Goal: Transaction & Acquisition: Purchase product/service

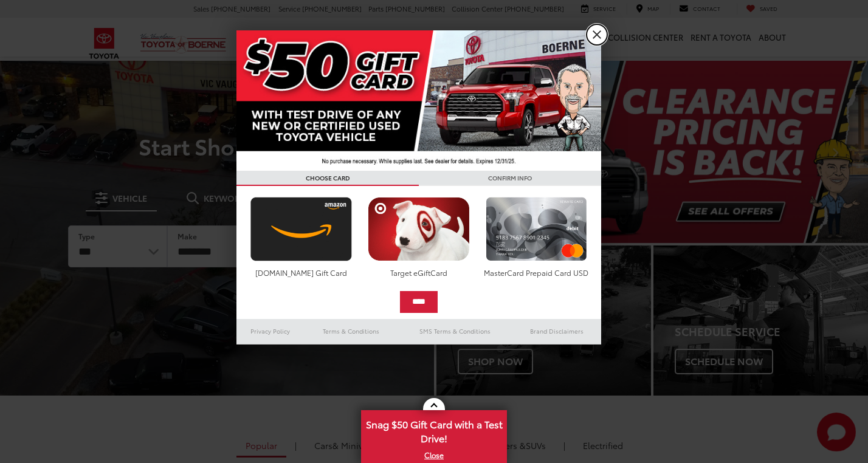
click at [598, 30] on link "X" at bounding box center [597, 34] width 21 height 21
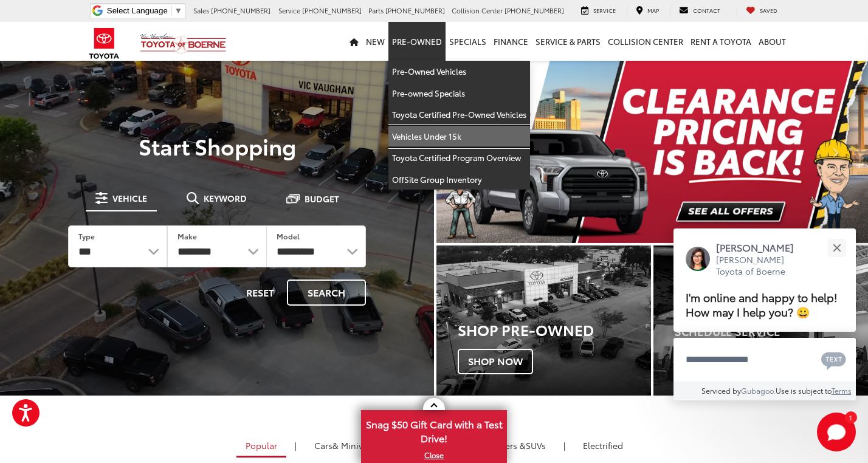
click at [445, 140] on link "Vehicles Under 15k" at bounding box center [460, 137] width 142 height 22
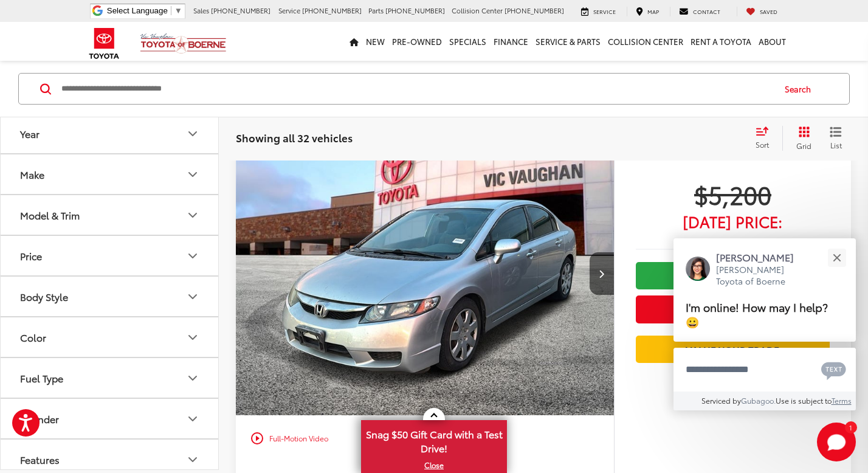
scroll to position [3703, 0]
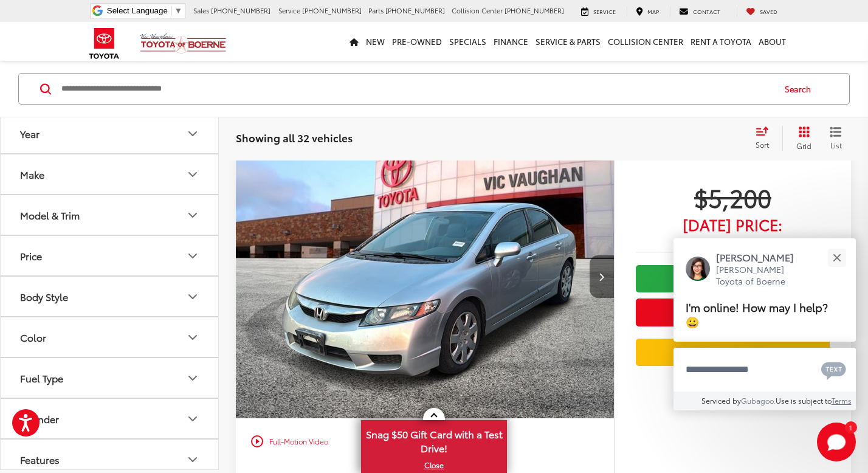
click at [604, 280] on button "Next image" at bounding box center [602, 276] width 24 height 43
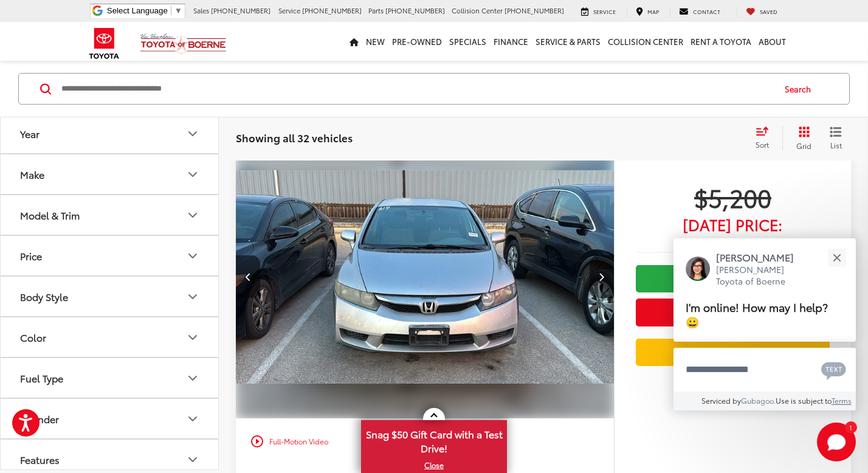
click at [604, 280] on button "Next image" at bounding box center [602, 276] width 24 height 43
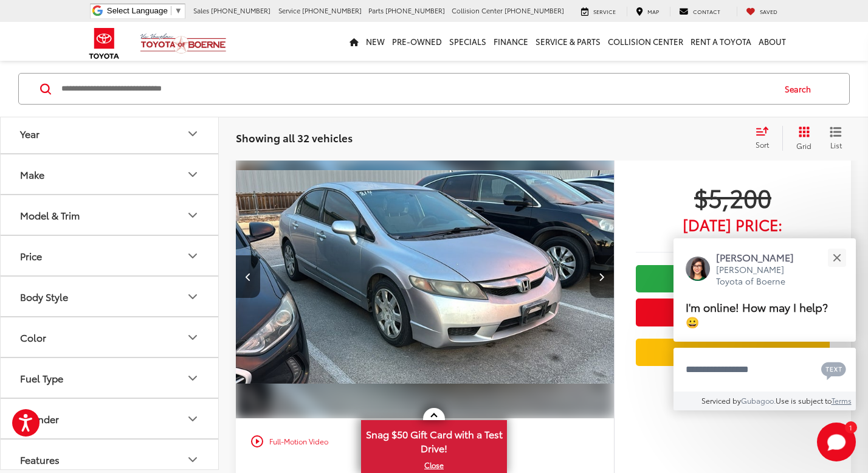
click at [604, 280] on button "Next image" at bounding box center [602, 276] width 24 height 43
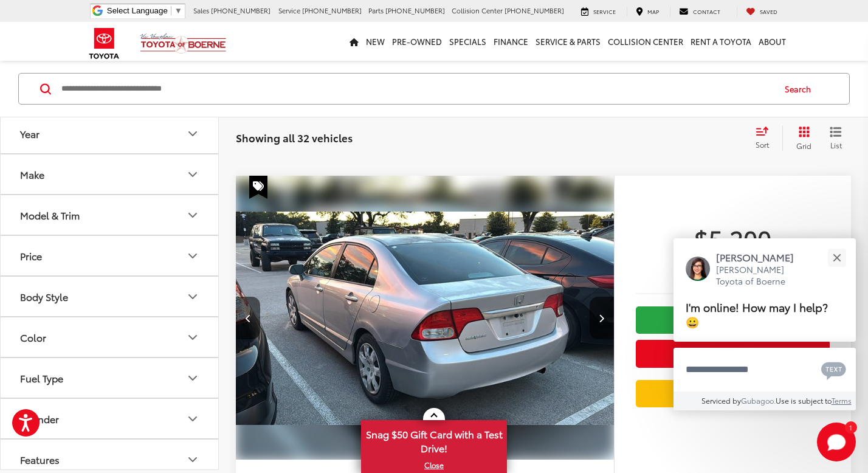
scroll to position [3808, 0]
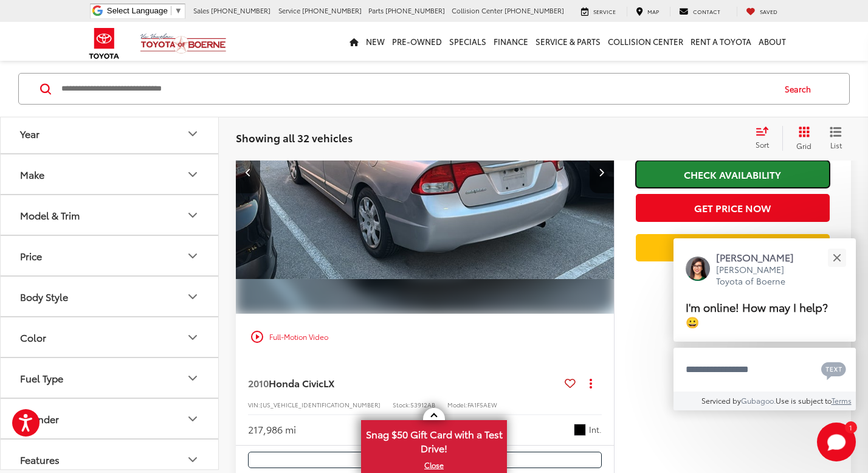
click at [680, 181] on link "Check Availability" at bounding box center [733, 174] width 194 height 27
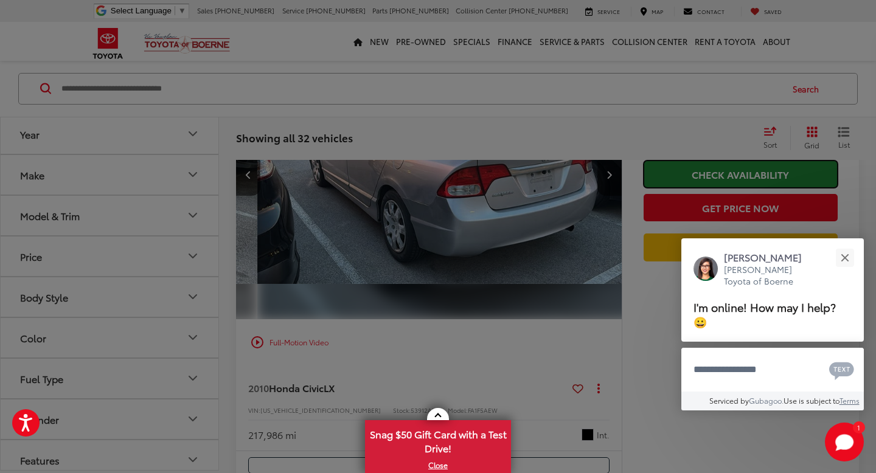
scroll to position [0, 1162]
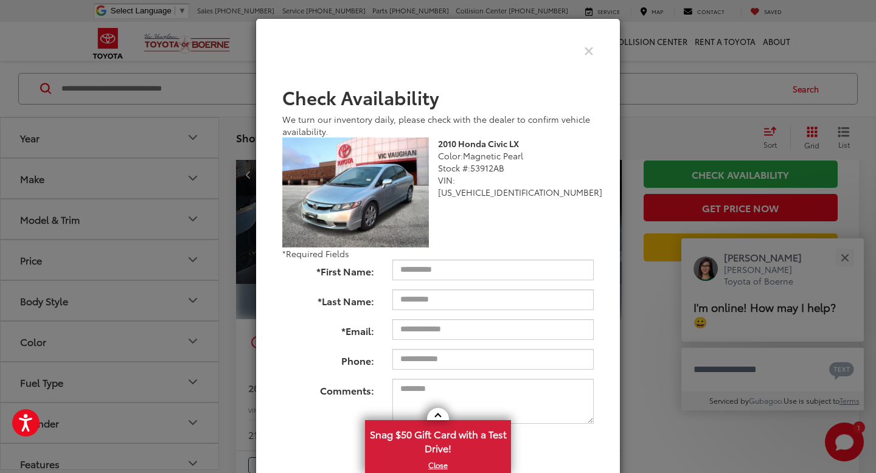
click at [583, 58] on div "Check Pricing and Availability" at bounding box center [438, 51] width 330 height 30
click at [594, 61] on div "Check Pricing and Availability" at bounding box center [438, 51] width 330 height 30
click at [589, 60] on div "Check Pricing and Availability" at bounding box center [438, 51] width 330 height 30
click at [591, 52] on icon "Close" at bounding box center [589, 50] width 10 height 13
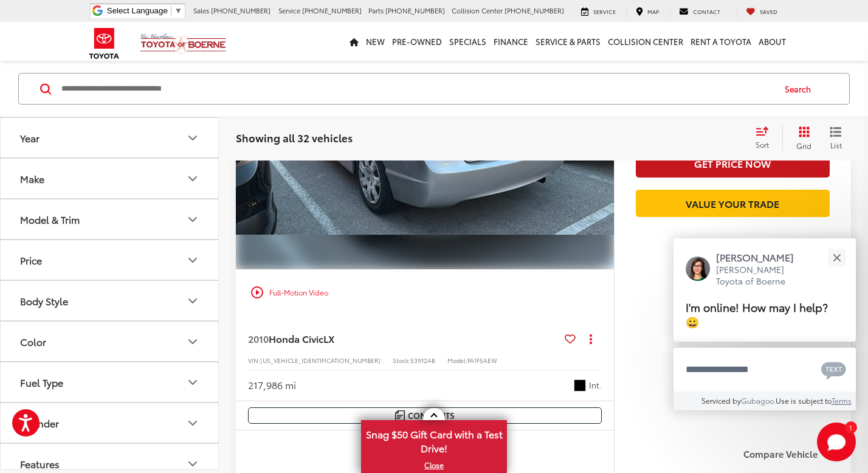
scroll to position [3870, 0]
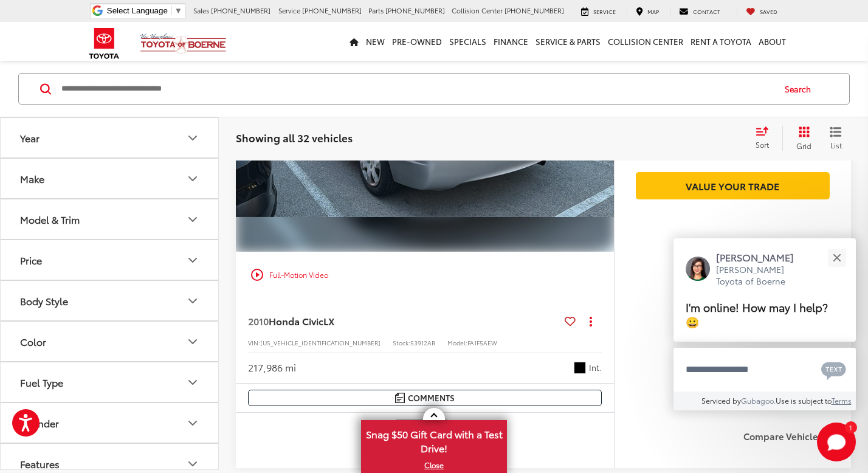
click at [398, 187] on img "2010 Honda Civic LX 3" at bounding box center [425, 110] width 380 height 285
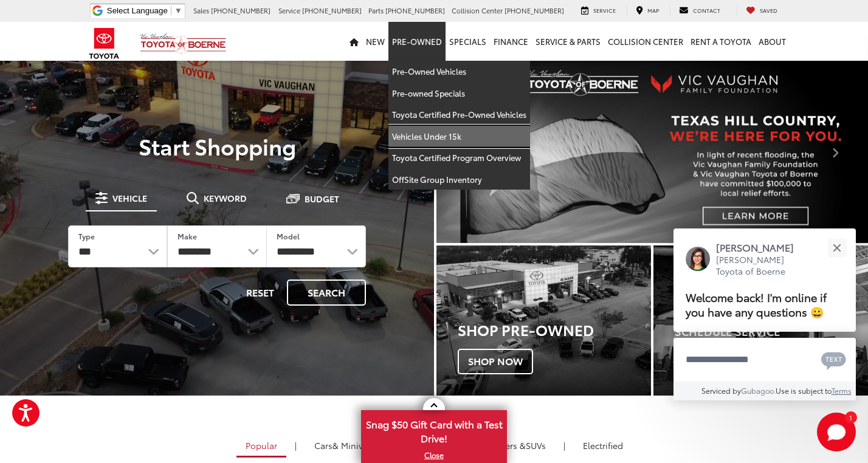
click at [455, 134] on link "Vehicles Under 15k" at bounding box center [460, 137] width 142 height 22
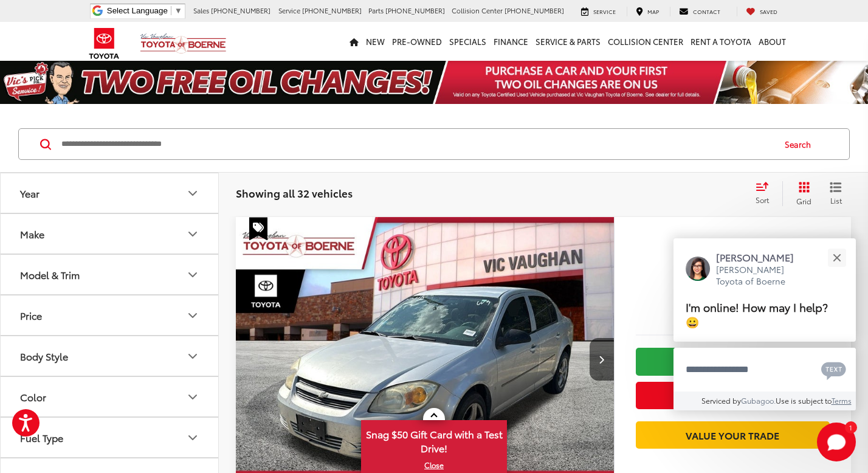
scroll to position [320, 0]
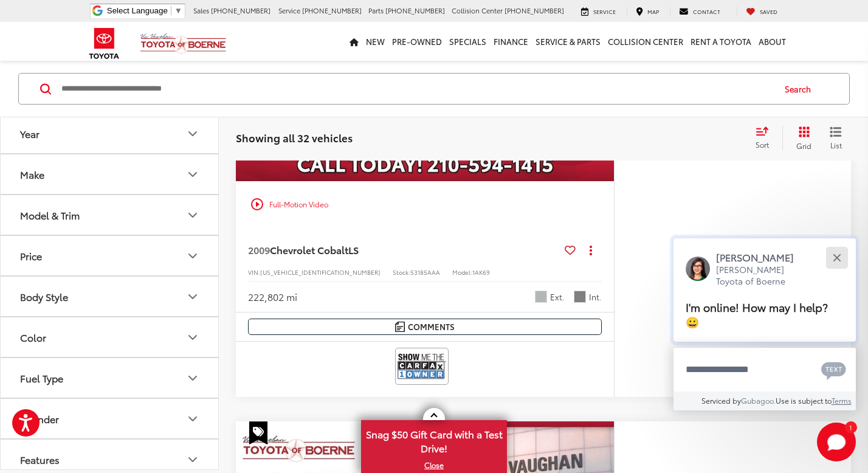
click at [838, 266] on button "Close" at bounding box center [837, 257] width 26 height 26
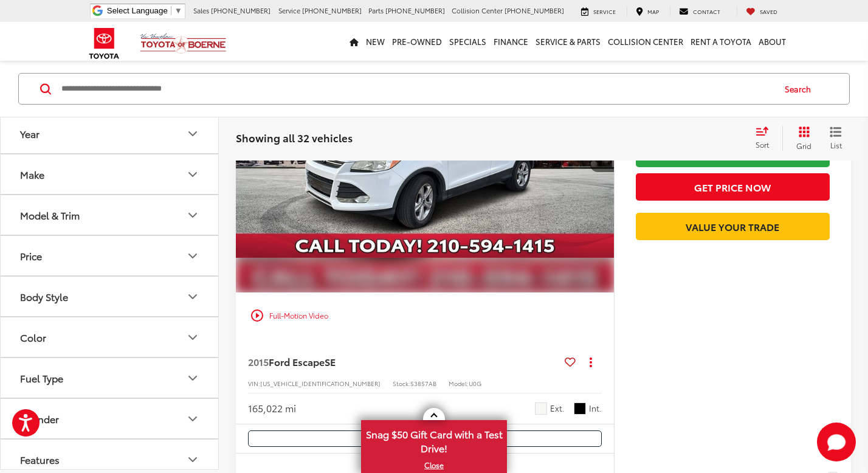
scroll to position [1349, 0]
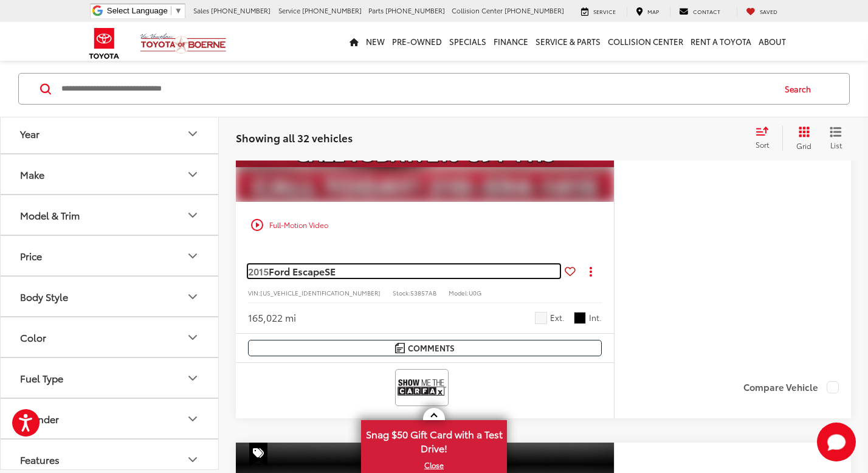
click at [324, 272] on span "Ford Escape" at bounding box center [297, 271] width 56 height 14
